Goal: Download file/media

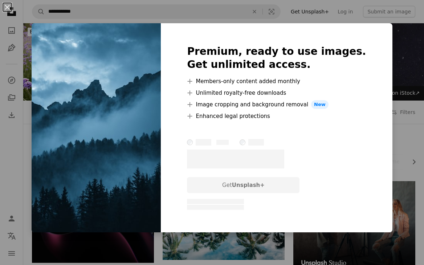
scroll to position [1663, 0]
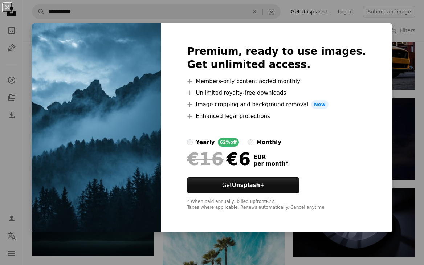
click at [395, 48] on div "An X shape Premium, ready to use images. Get unlimited access. A plus sign Memb…" at bounding box center [212, 132] width 424 height 265
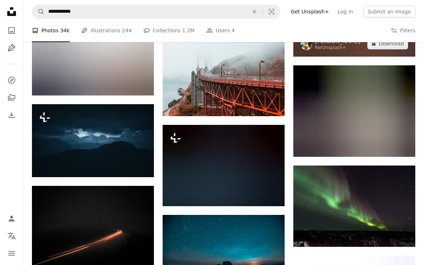
scroll to position [5422, 0]
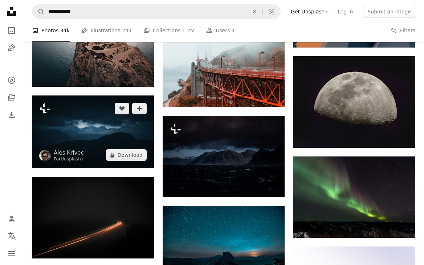
click at [137, 122] on img at bounding box center [93, 131] width 122 height 73
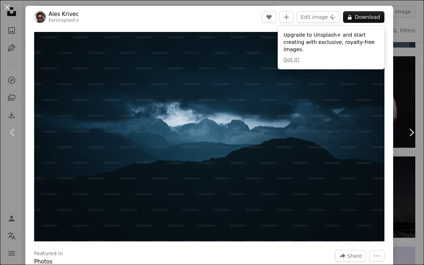
click at [406, 53] on div "An X shape Chevron left Chevron right Ales Krivec For Unsplash+ A heart A plus …" at bounding box center [212, 132] width 424 height 265
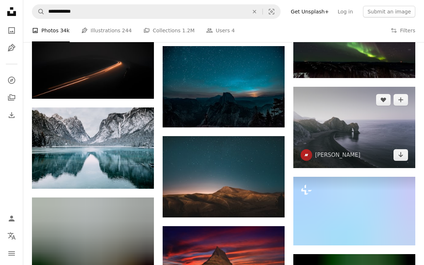
scroll to position [5591, 0]
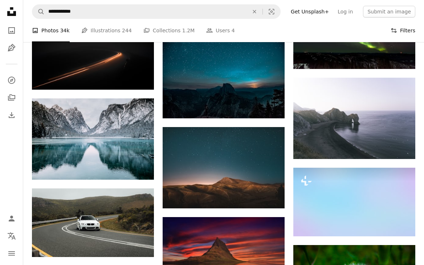
click at [408, 33] on button "Filters Filters" at bounding box center [402, 30] width 25 height 23
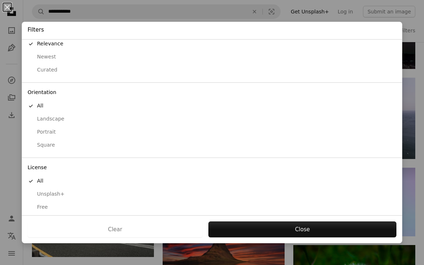
scroll to position [19, 0]
click at [42, 204] on div "Free" at bounding box center [212, 207] width 369 height 7
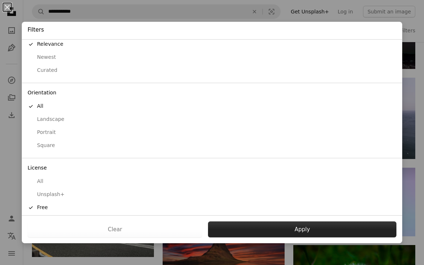
click at [245, 223] on button "Apply" at bounding box center [302, 229] width 188 height 16
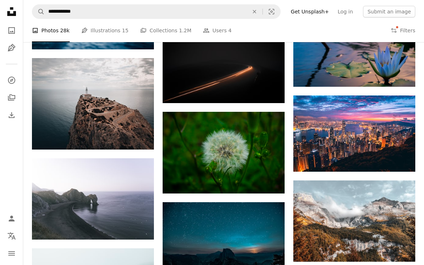
scroll to position [4104, 0]
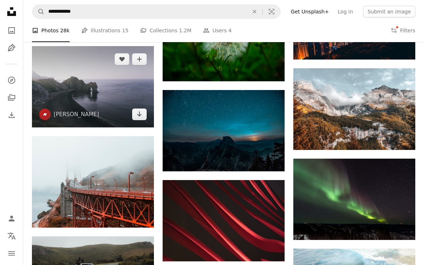
click at [114, 90] on img at bounding box center [93, 86] width 122 height 81
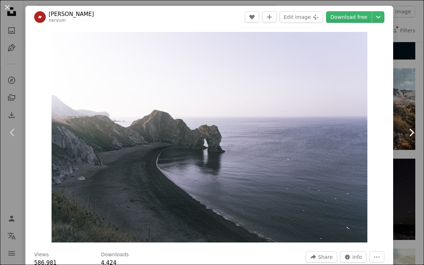
click at [410, 130] on icon at bounding box center [411, 132] width 5 height 8
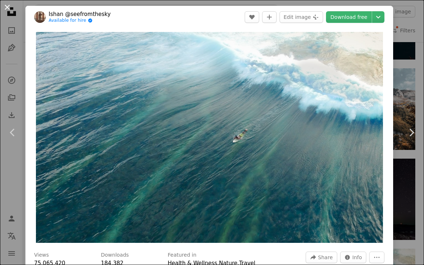
click at [10, 7] on button "An X shape" at bounding box center [7, 7] width 9 height 9
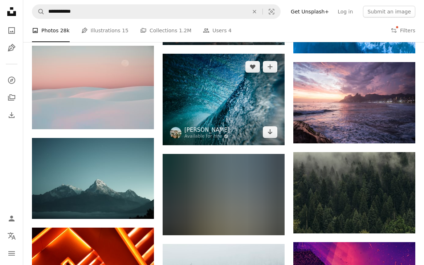
scroll to position [6345, 0]
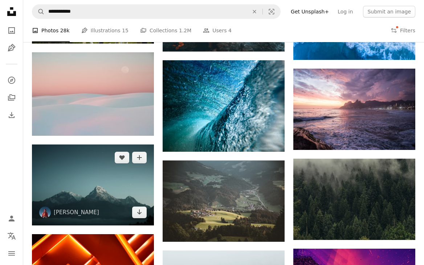
click at [95, 173] on img at bounding box center [93, 184] width 122 height 81
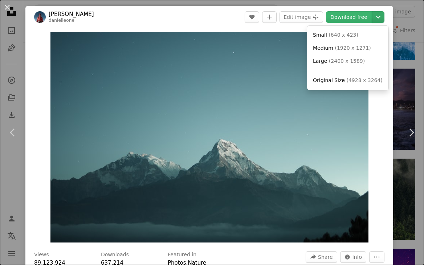
click at [380, 17] on icon "Chevron down" at bounding box center [378, 17] width 12 height 9
click at [347, 59] on span "( 2400 x 1589 )" at bounding box center [347, 61] width 36 height 6
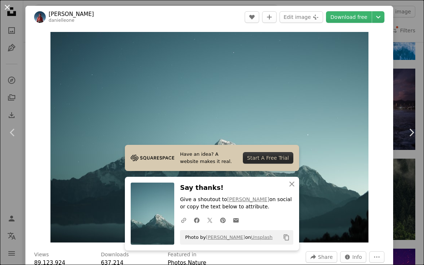
click at [7, 6] on button "An X shape" at bounding box center [7, 7] width 9 height 9
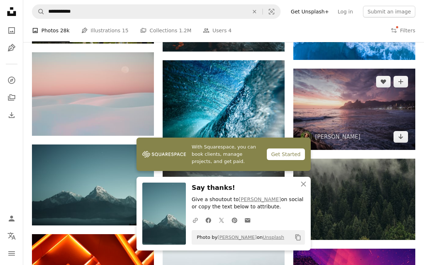
click at [297, 128] on img at bounding box center [354, 109] width 122 height 81
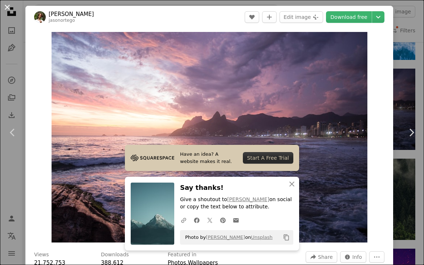
click at [9, 5] on button "An X shape" at bounding box center [7, 7] width 9 height 9
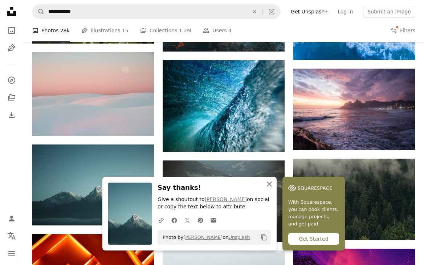
click at [269, 184] on icon "An X shape" at bounding box center [269, 184] width 9 height 9
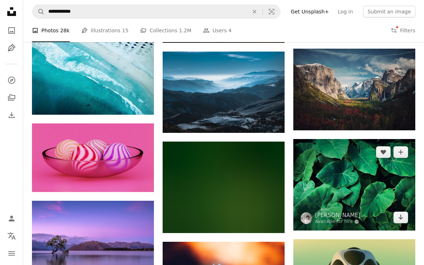
scroll to position [6885, 0]
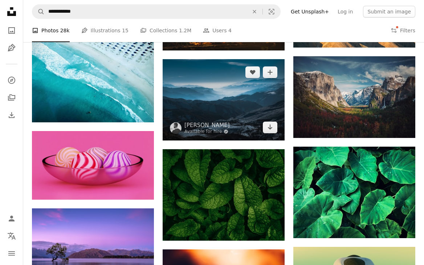
click at [256, 86] on img at bounding box center [224, 99] width 122 height 81
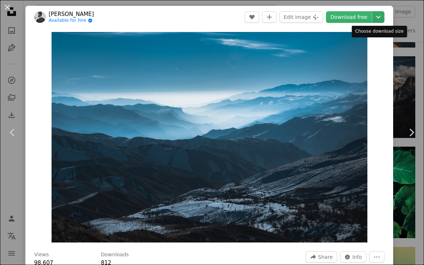
click at [379, 16] on icon "Chevron down" at bounding box center [378, 17] width 12 height 9
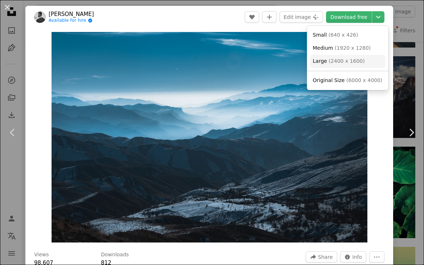
click at [354, 60] on span "( 2400 x 1600 )" at bounding box center [346, 61] width 36 height 6
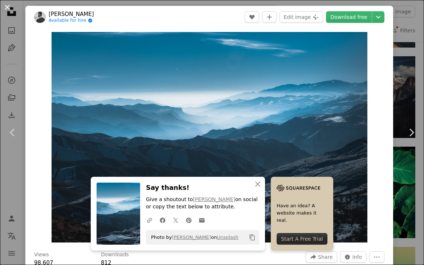
click at [7, 5] on button "An X shape" at bounding box center [7, 7] width 9 height 9
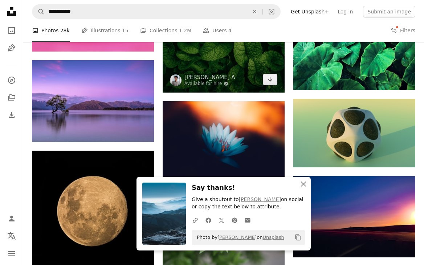
scroll to position [7048, 0]
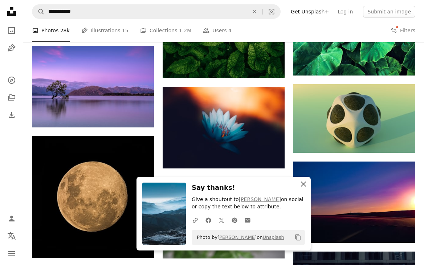
click at [301, 183] on icon "An X shape" at bounding box center [303, 184] width 9 height 9
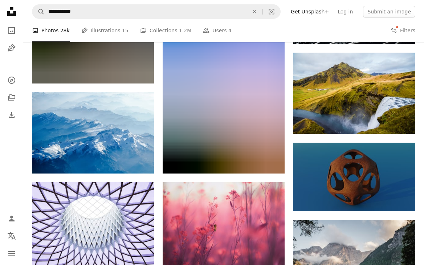
scroll to position [7433, 0]
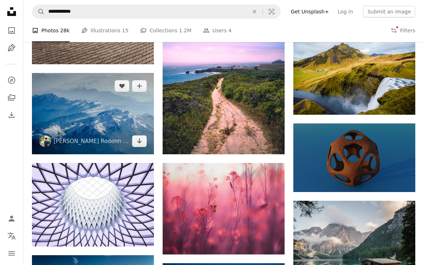
click at [77, 94] on img at bounding box center [93, 113] width 122 height 81
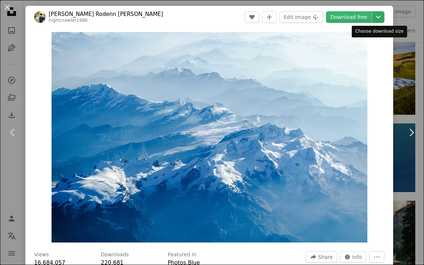
click at [374, 15] on icon "Chevron down" at bounding box center [378, 17] width 12 height 9
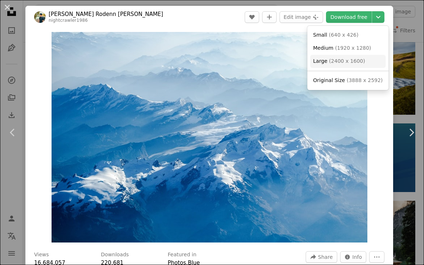
click at [353, 58] on span "( 2400 x 1600 )" at bounding box center [347, 61] width 36 height 6
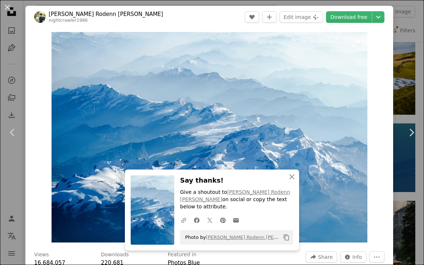
click at [8, 7] on button "An X shape" at bounding box center [7, 7] width 9 height 9
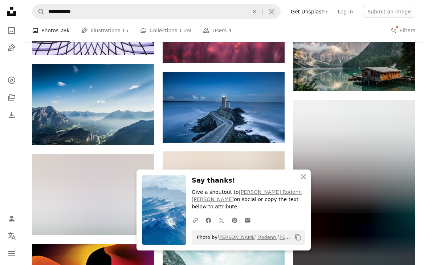
scroll to position [7647, 0]
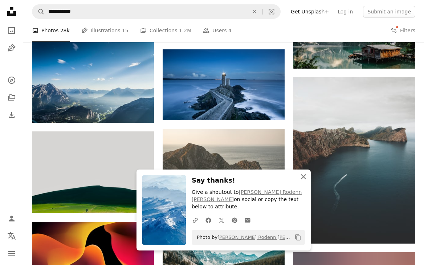
click at [303, 181] on icon "An X shape" at bounding box center [303, 176] width 9 height 9
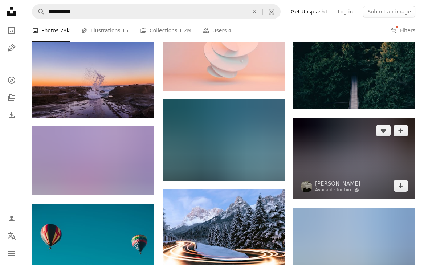
scroll to position [11510, 0]
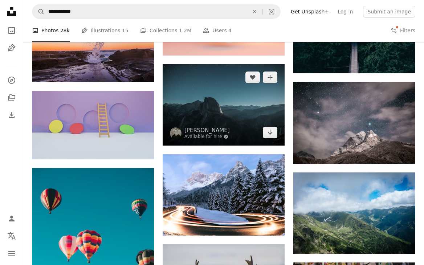
click at [250, 114] on img at bounding box center [224, 104] width 122 height 81
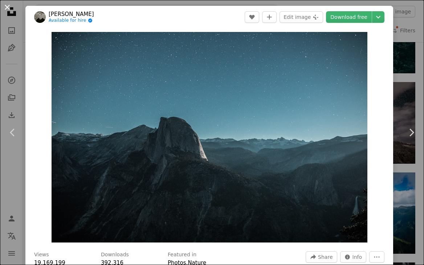
click at [8, 6] on button "An X shape" at bounding box center [7, 7] width 9 height 9
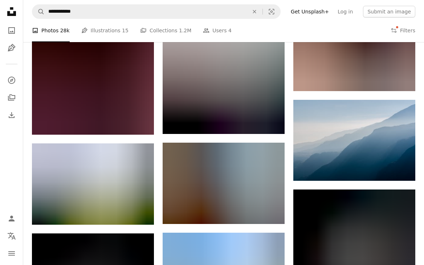
scroll to position [13206, 0]
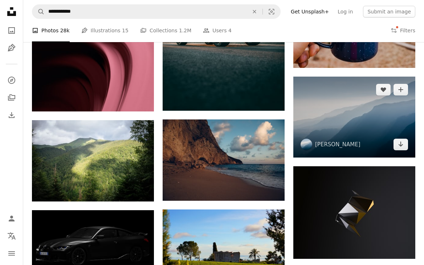
click at [353, 120] on img at bounding box center [354, 117] width 122 height 81
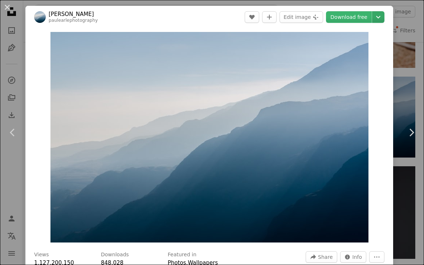
click at [382, 17] on icon "Chevron down" at bounding box center [378, 17] width 12 height 9
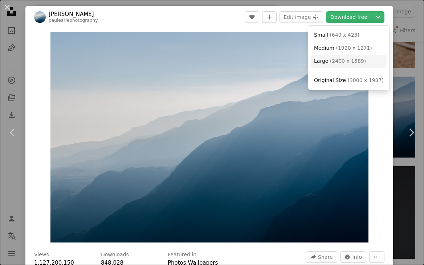
click at [354, 60] on span "( 2400 x 1589 )" at bounding box center [348, 61] width 36 height 6
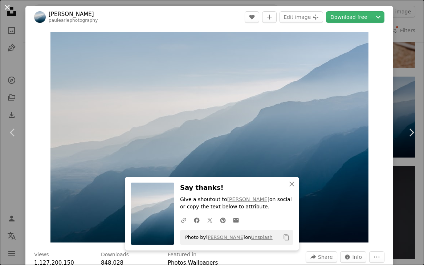
click at [8, 6] on button "An X shape" at bounding box center [7, 7] width 9 height 9
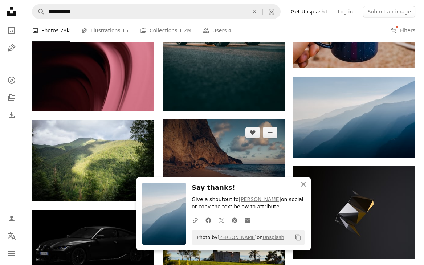
scroll to position [13260, 0]
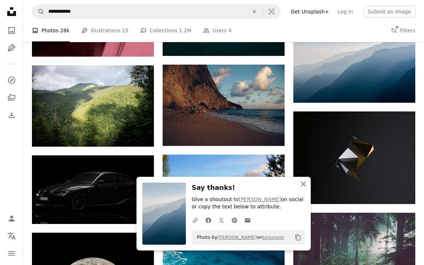
click at [302, 183] on icon "An X shape" at bounding box center [303, 184] width 9 height 9
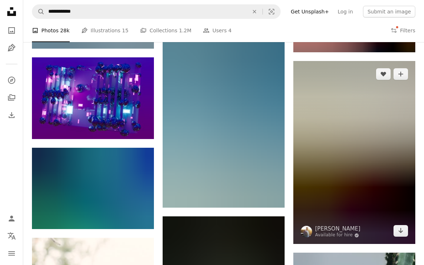
scroll to position [22758, 0]
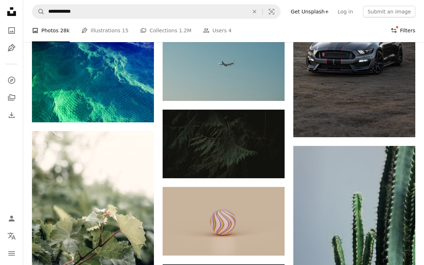
click at [398, 28] on button "Filters Filters" at bounding box center [402, 30] width 25 height 23
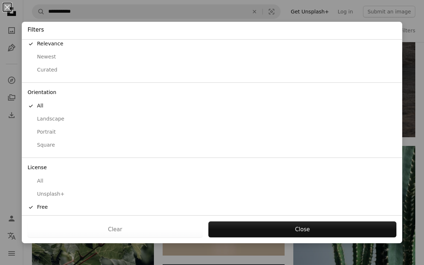
scroll to position [19, 0]
click at [28, 12] on div "An X shape Filters Sort by A checkmark Relevance Newest Curated Orientation A c…" at bounding box center [212, 132] width 424 height 265
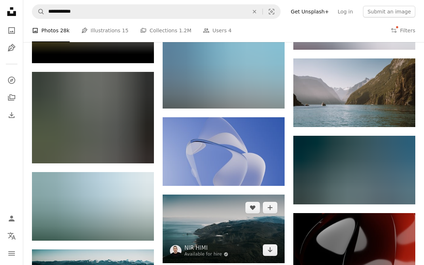
scroll to position [37551, 0]
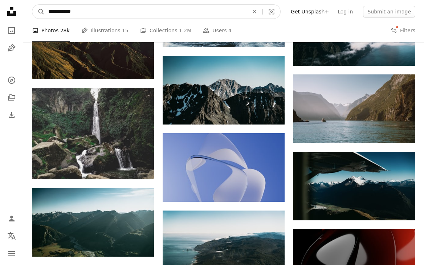
click at [208, 12] on input "**********" at bounding box center [146, 12] width 202 height 14
type input "**********"
click at [38, 12] on button "A magnifying glass" at bounding box center [38, 12] width 12 height 14
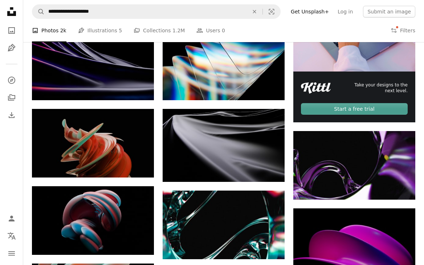
scroll to position [180, 0]
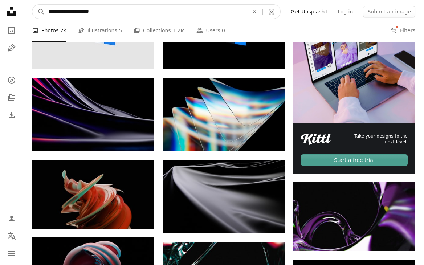
drag, startPoint x: 128, startPoint y: 11, endPoint x: 80, endPoint y: 12, distance: 48.6
click at [80, 12] on input "**********" at bounding box center [146, 12] width 202 height 14
type input "**********"
click at [38, 12] on button "A magnifying glass" at bounding box center [38, 12] width 12 height 14
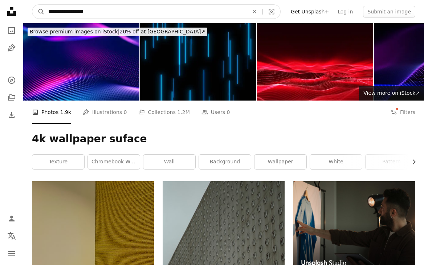
click at [85, 13] on input "**********" at bounding box center [146, 12] width 202 height 14
type input "**********"
click at [38, 12] on button "A magnifying glass" at bounding box center [38, 12] width 12 height 14
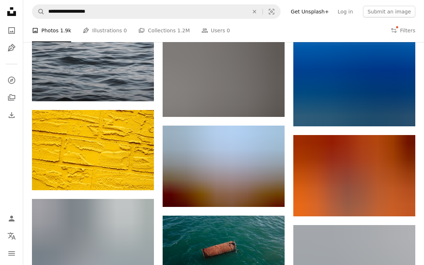
scroll to position [436, 0]
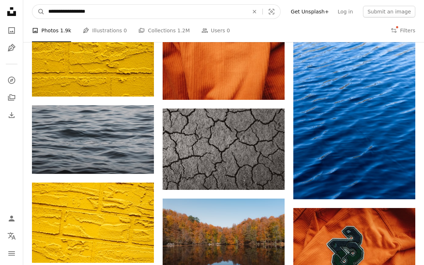
click at [55, 12] on input "**********" at bounding box center [146, 12] width 202 height 14
click at [57, 12] on input "**********" at bounding box center [146, 12] width 202 height 14
drag, startPoint x: 79, startPoint y: 11, endPoint x: 57, endPoint y: 12, distance: 21.8
click at [57, 12] on input "**********" at bounding box center [146, 12] width 202 height 14
click at [94, 10] on input "**********" at bounding box center [146, 12] width 202 height 14
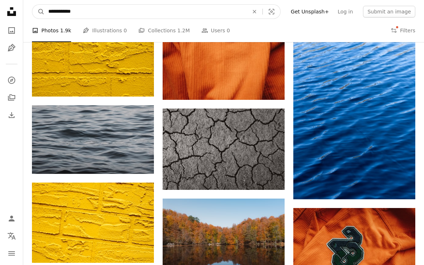
paste input "**********"
drag, startPoint x: 58, startPoint y: 11, endPoint x: 30, endPoint y: 10, distance: 28.0
click at [30, 10] on nav "**********" at bounding box center [223, 11] width 401 height 23
click at [56, 11] on input "**********" at bounding box center [146, 12] width 202 height 14
drag, startPoint x: 57, startPoint y: 11, endPoint x: 32, endPoint y: 11, distance: 25.0
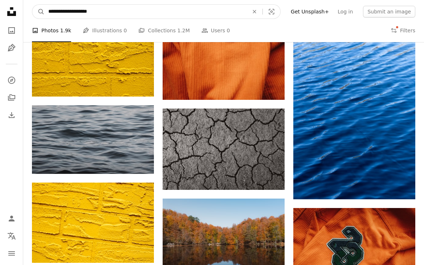
click at [32, 11] on form "**********" at bounding box center [156, 11] width 249 height 15
type input "**********"
click at [38, 12] on button "A magnifying glass" at bounding box center [38, 12] width 12 height 14
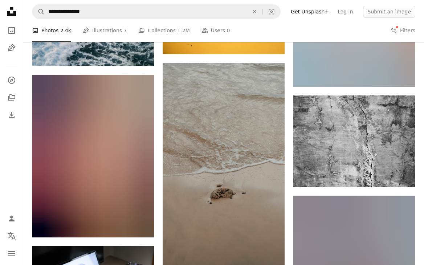
scroll to position [737, 0]
